Goal: Find specific page/section: Find specific page/section

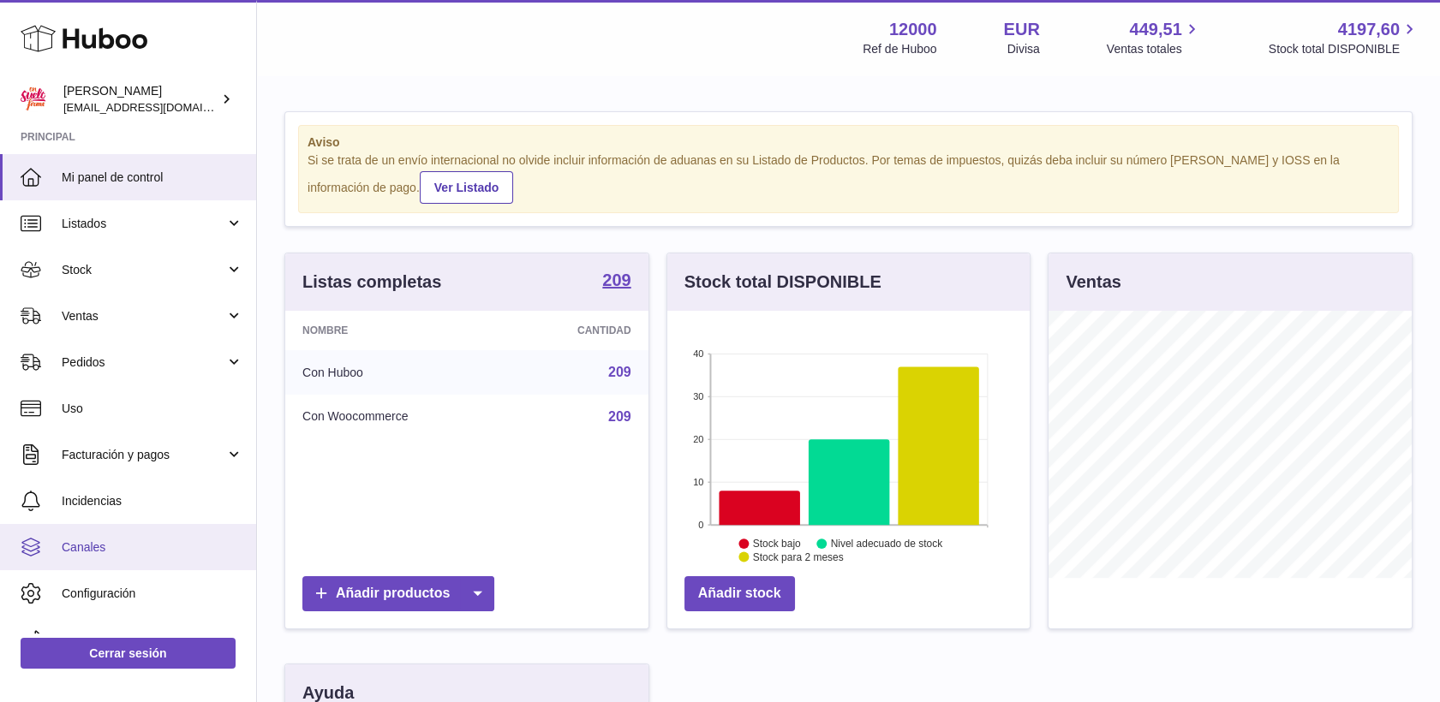
scroll to position [267, 363]
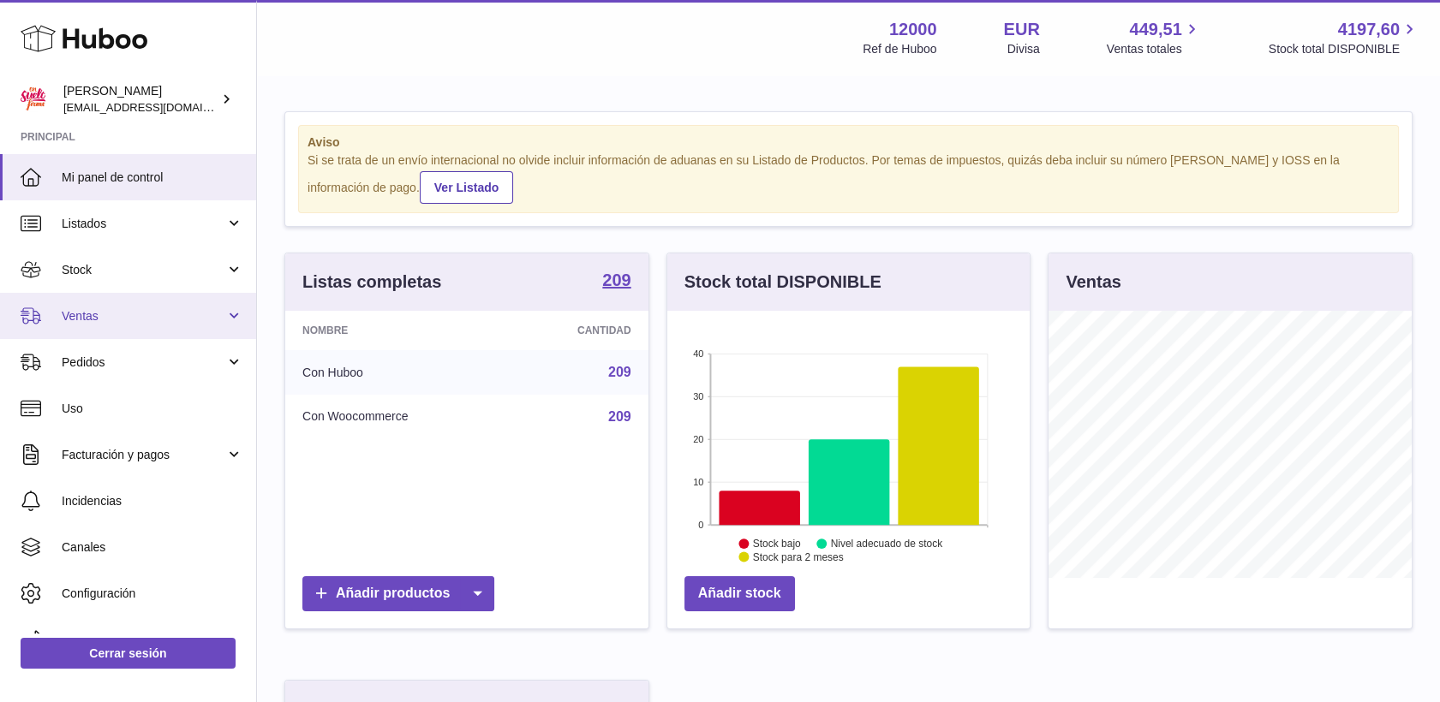
click at [91, 318] on span "Ventas" at bounding box center [144, 316] width 164 height 16
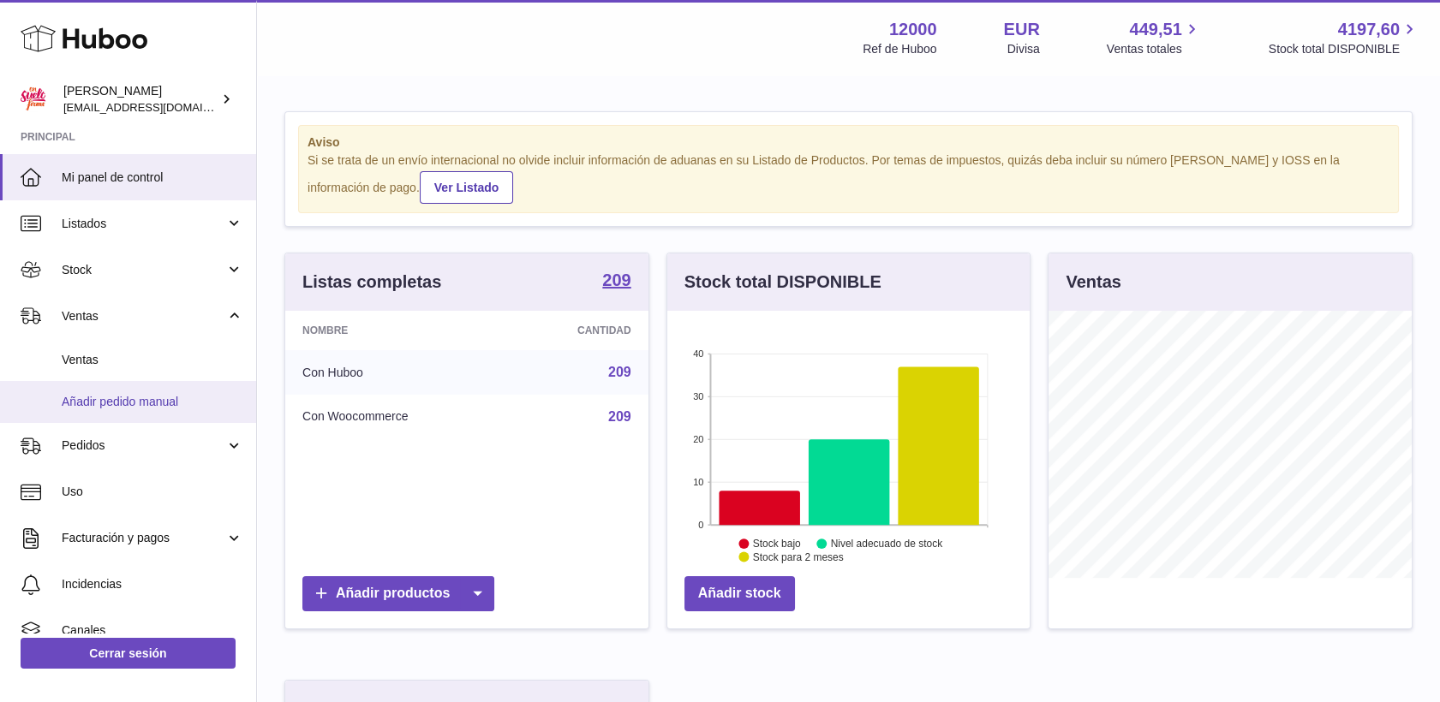
click at [111, 405] on span "Añadir pedido manual" at bounding box center [153, 402] width 182 height 16
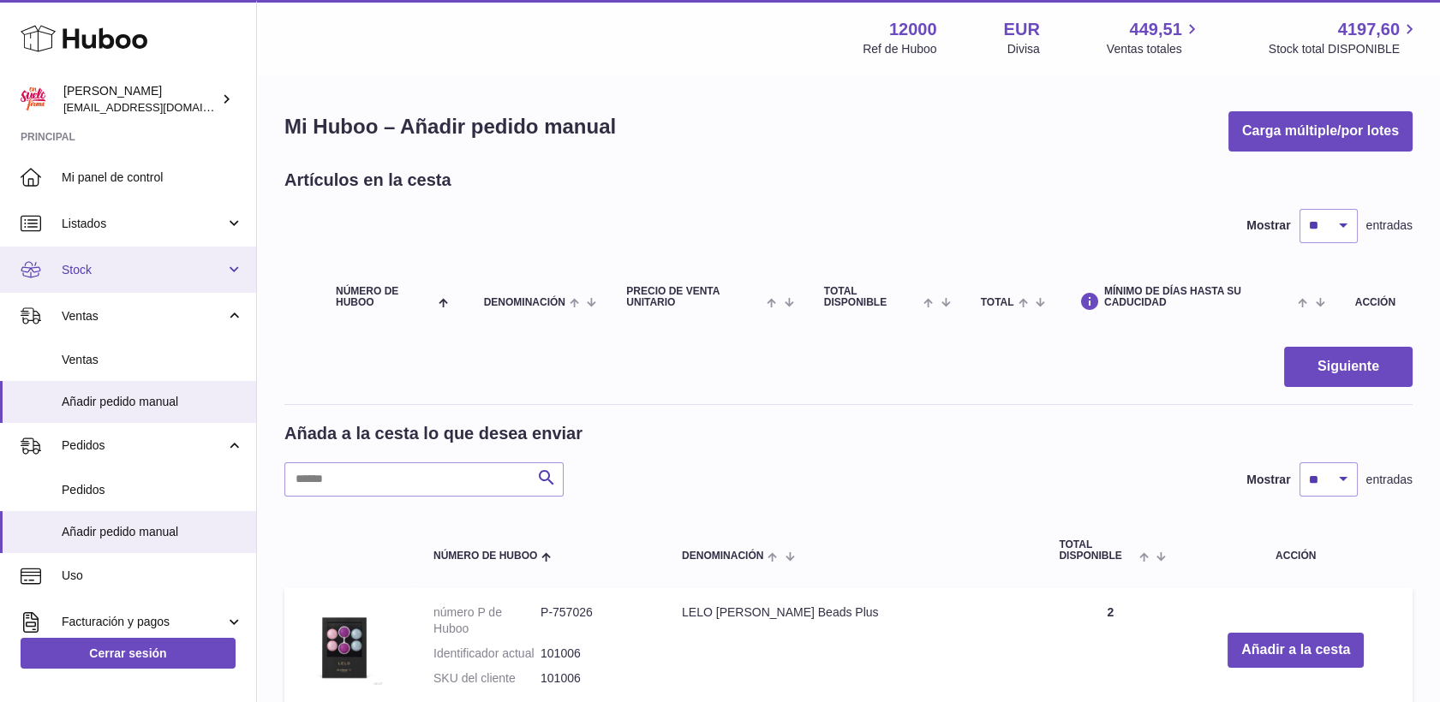
click at [83, 267] on span "Stock" at bounding box center [144, 270] width 164 height 16
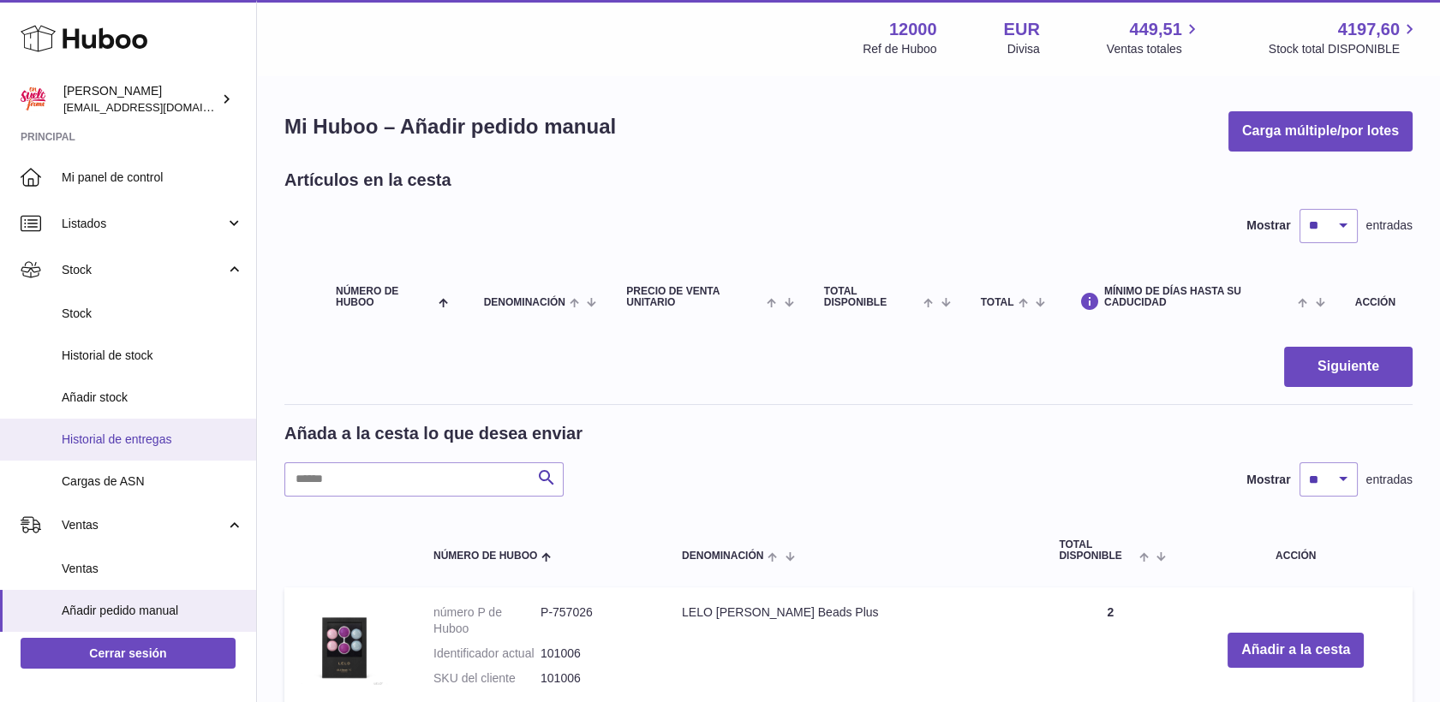
click at [117, 439] on span "Historial de entregas" at bounding box center [153, 440] width 182 height 16
